Goal: Task Accomplishment & Management: Manage account settings

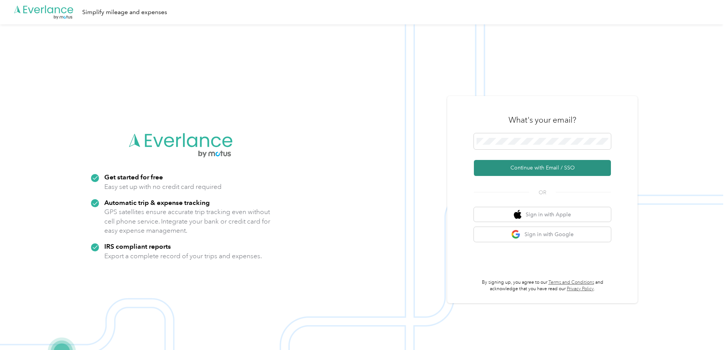
click at [546, 166] on button "Continue with Email / SSO" at bounding box center [542, 168] width 137 height 16
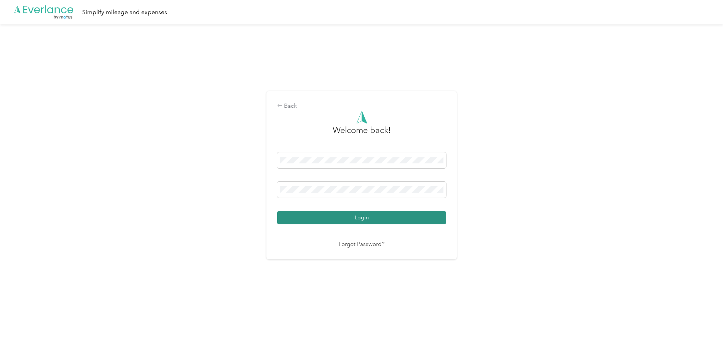
click at [381, 217] on button "Login" at bounding box center [361, 217] width 169 height 13
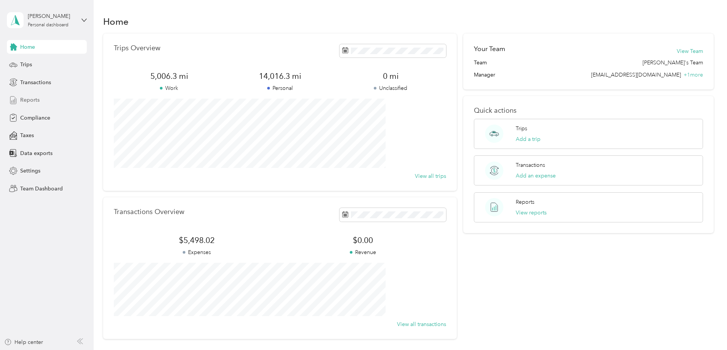
click at [32, 100] on span "Reports" at bounding box center [29, 100] width 19 height 8
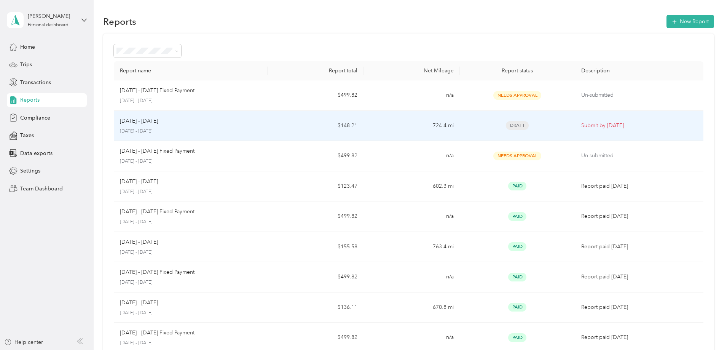
click at [506, 125] on span "Draft" at bounding box center [517, 125] width 23 height 9
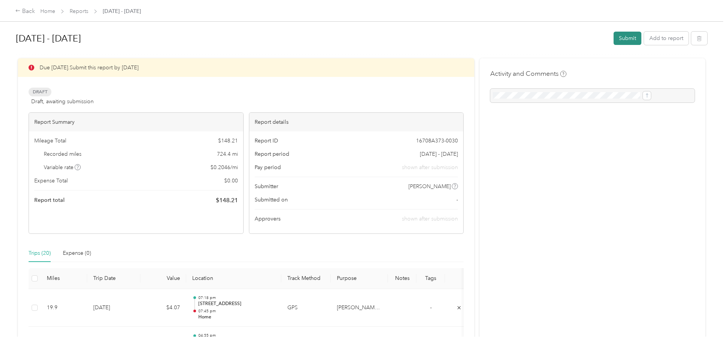
click at [614, 38] on button "Submit" at bounding box center [628, 38] width 28 height 13
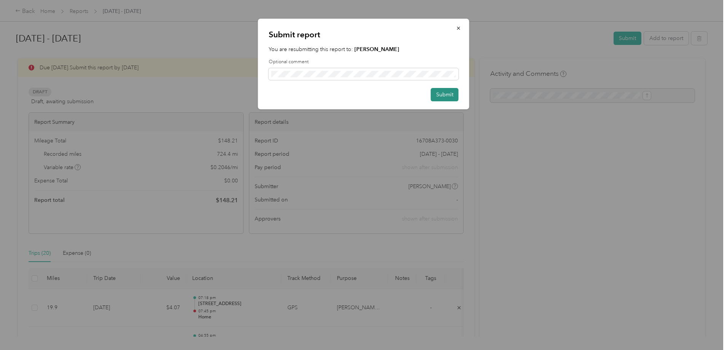
click at [449, 95] on button "Submit" at bounding box center [445, 94] width 28 height 13
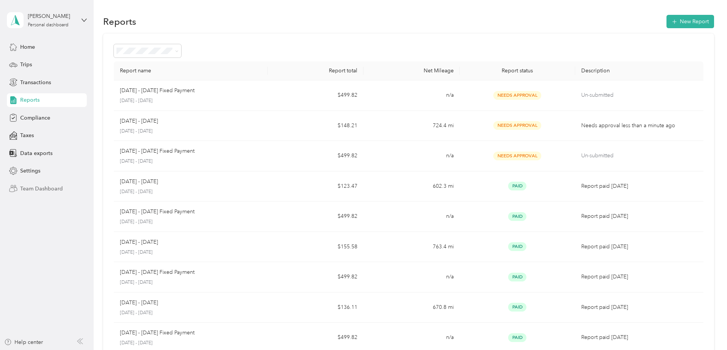
click at [41, 188] on span "Team Dashboard" at bounding box center [41, 189] width 43 height 8
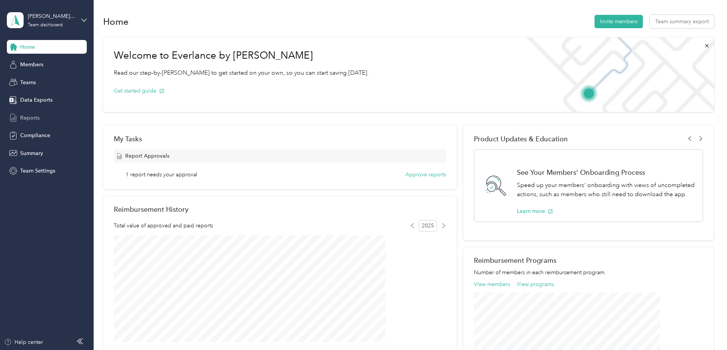
click at [30, 117] on span "Reports" at bounding box center [29, 118] width 19 height 8
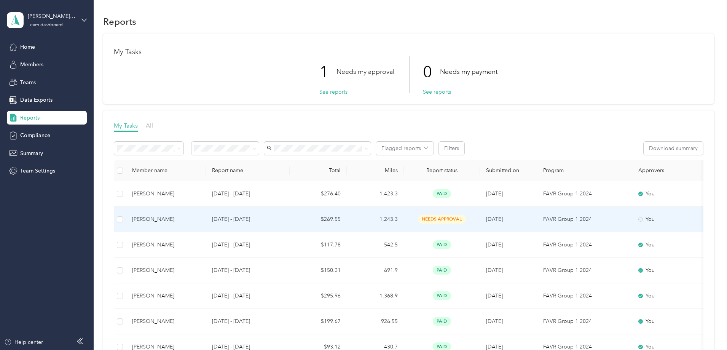
click at [466, 218] on span "needs approval" at bounding box center [442, 219] width 48 height 9
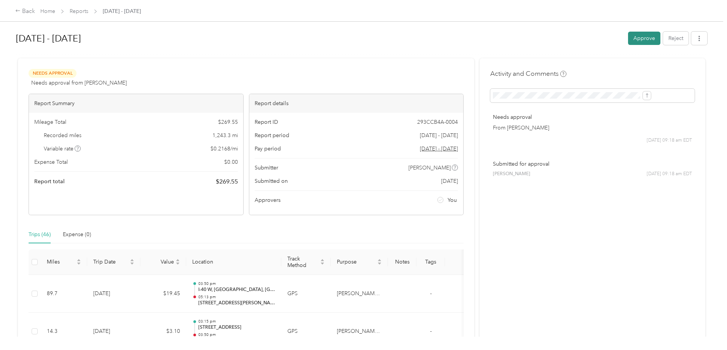
click at [628, 37] on button "Approve" at bounding box center [644, 38] width 32 height 13
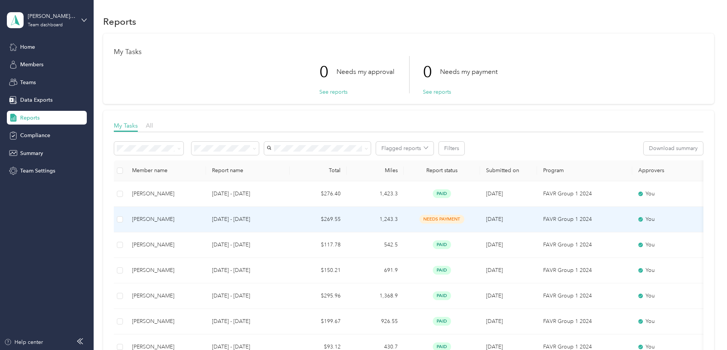
click at [465, 219] on span "needs payment" at bounding box center [442, 219] width 45 height 9
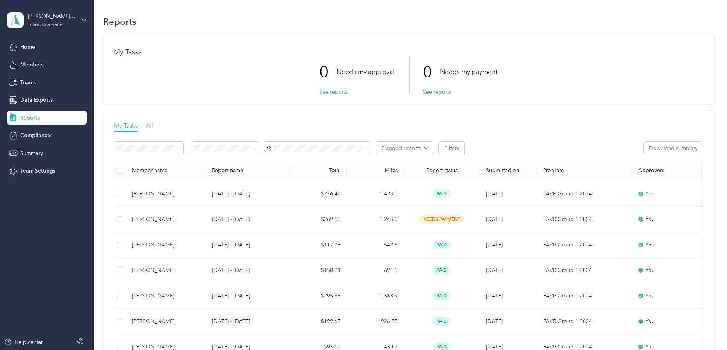
click at [80, 18] on div "[PERSON_NAME]'s Team Team dashboard" at bounding box center [47, 20] width 80 height 27
click at [34, 80] on div "Personal dashboard" at bounding box center [38, 80] width 48 height 8
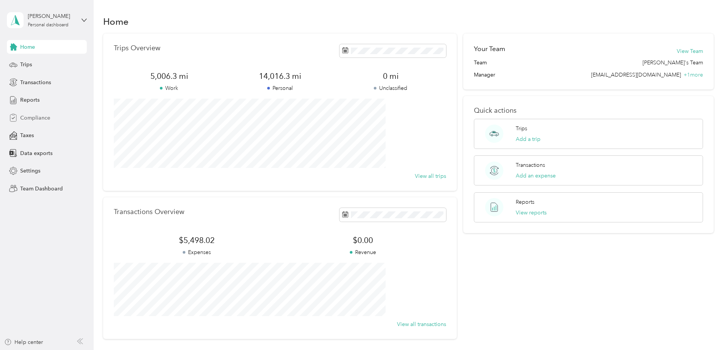
click at [34, 117] on span "Compliance" at bounding box center [35, 118] width 30 height 8
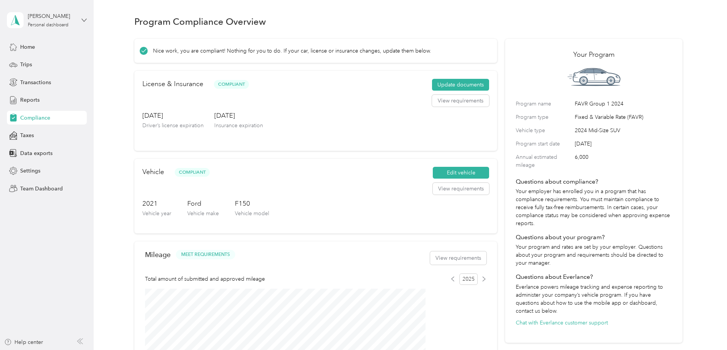
click at [84, 19] on icon at bounding box center [83, 20] width 5 height 5
click at [35, 96] on div "Log out" at bounding box center [28, 97] width 29 height 8
